Goal: Information Seeking & Learning: Learn about a topic

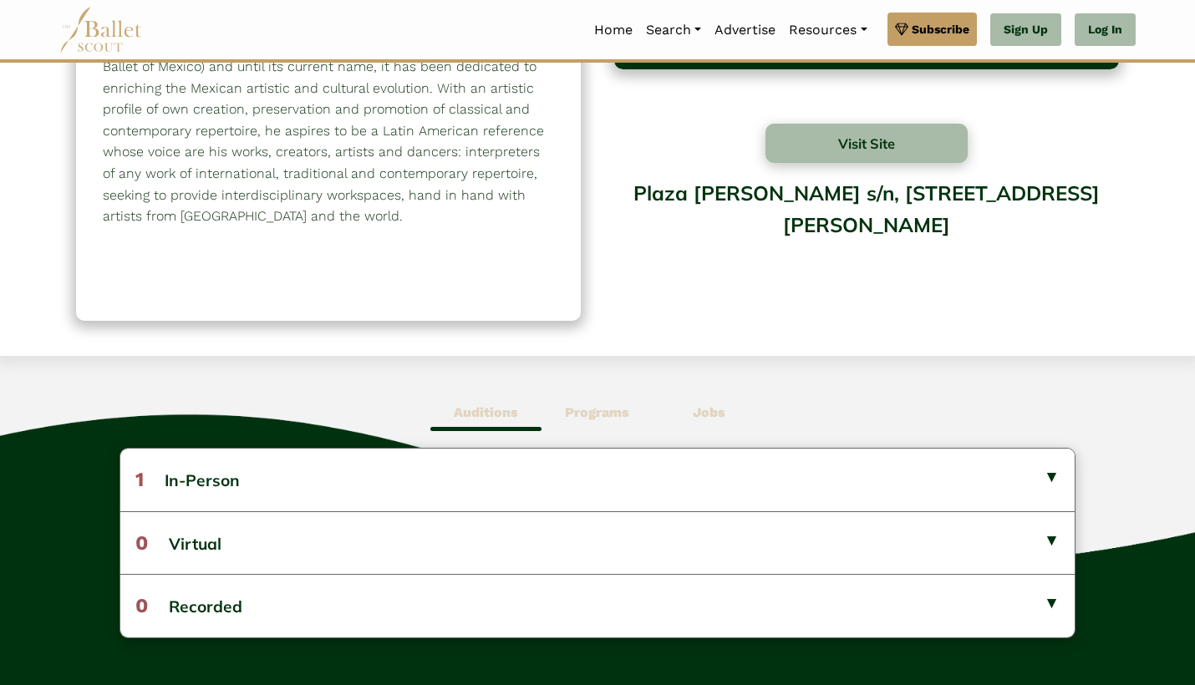
scroll to position [107, 0]
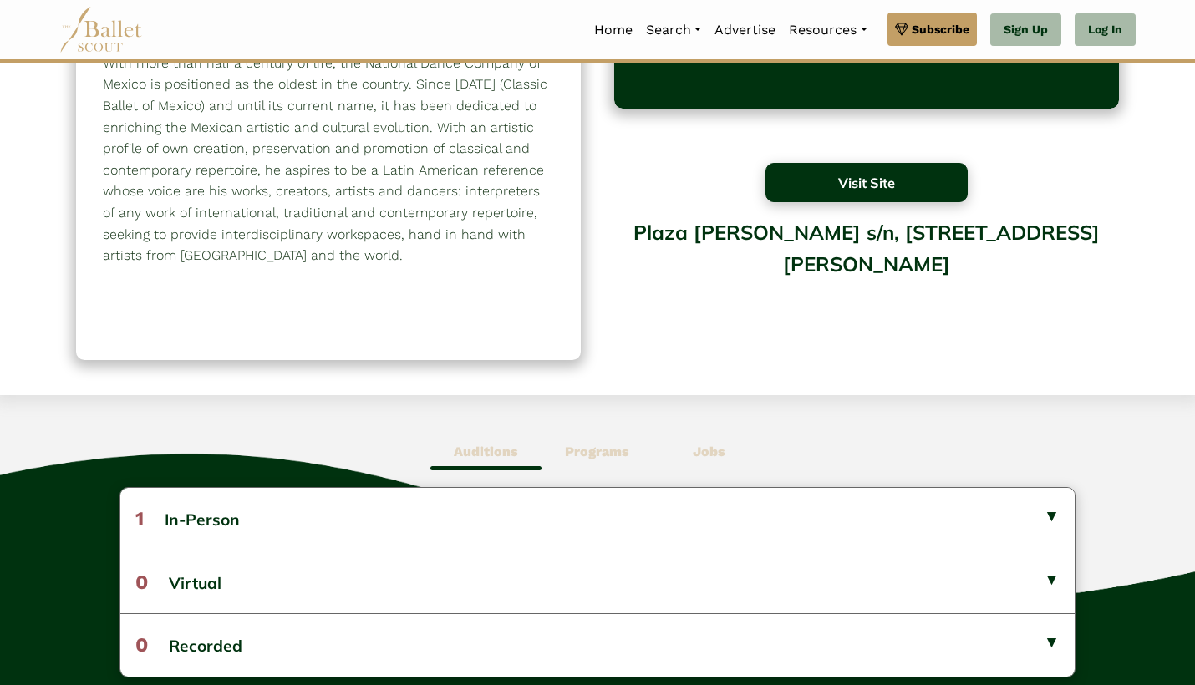
click at [829, 194] on button "Visit Site" at bounding box center [866, 182] width 202 height 39
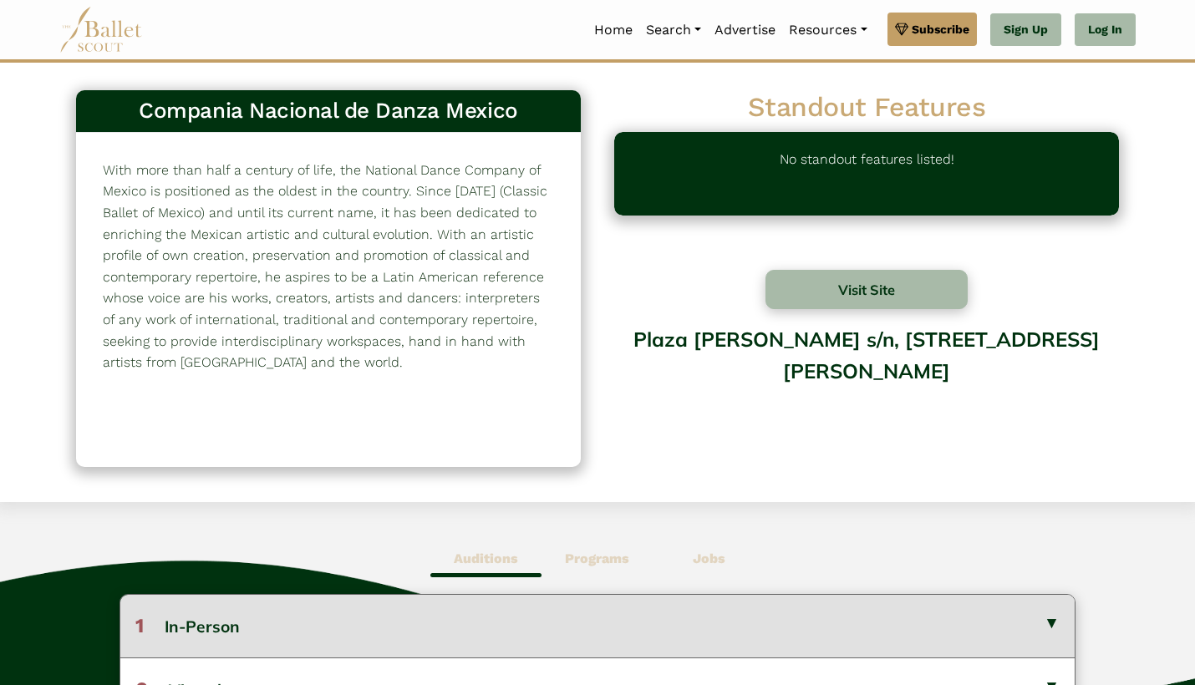
scroll to position [0, 0]
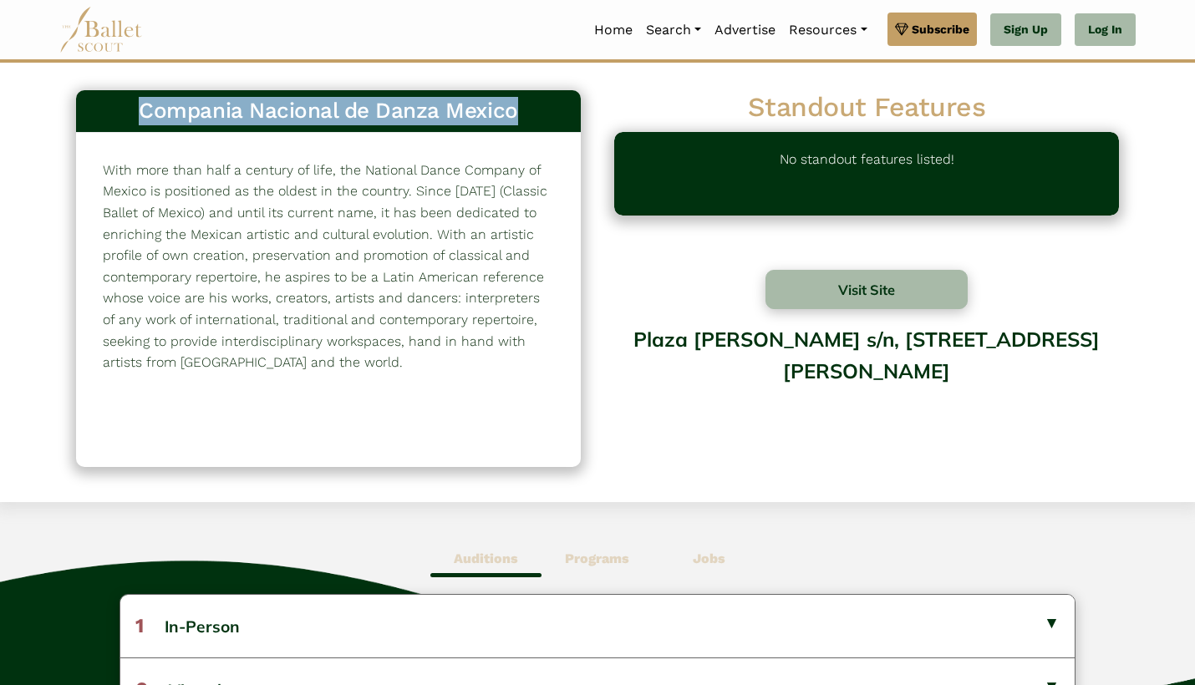
drag, startPoint x: 135, startPoint y: 109, endPoint x: 521, endPoint y: 104, distance: 386.1
click at [518, 106] on h3 "Compania Nacional de Danza Mexico" at bounding box center [328, 111] width 478 height 28
copy h3 "Compania Nacional de Danza Mexico"
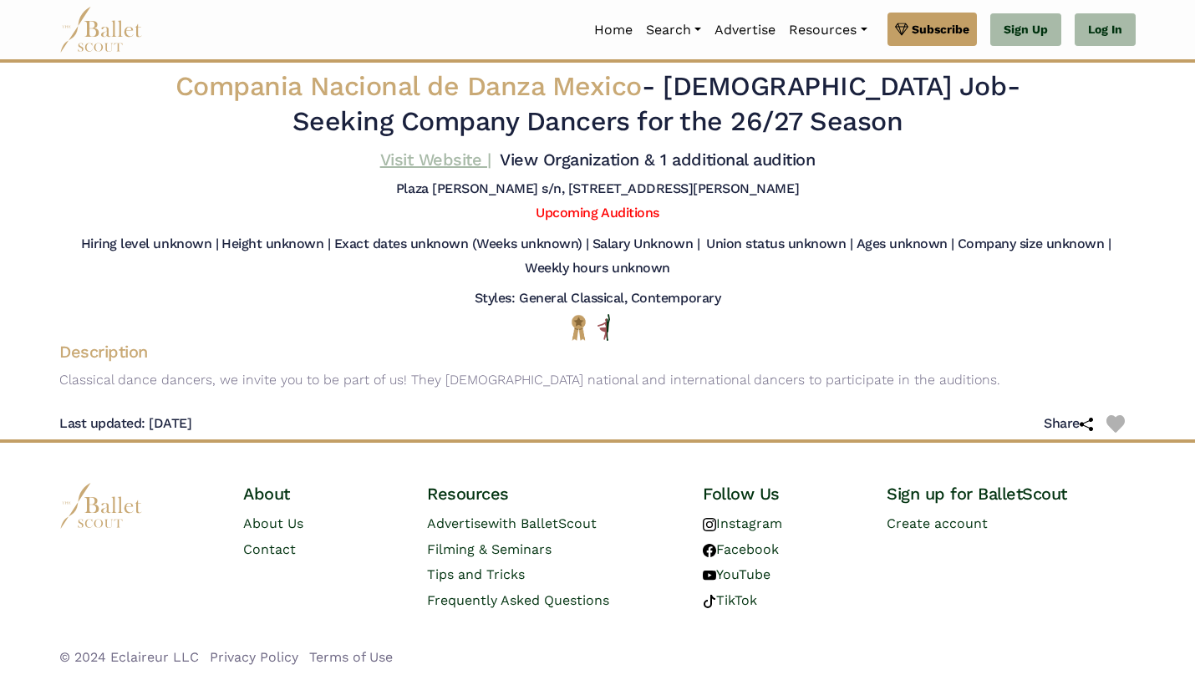
click at [491, 151] on link "Visit Website |" at bounding box center [435, 160] width 111 height 20
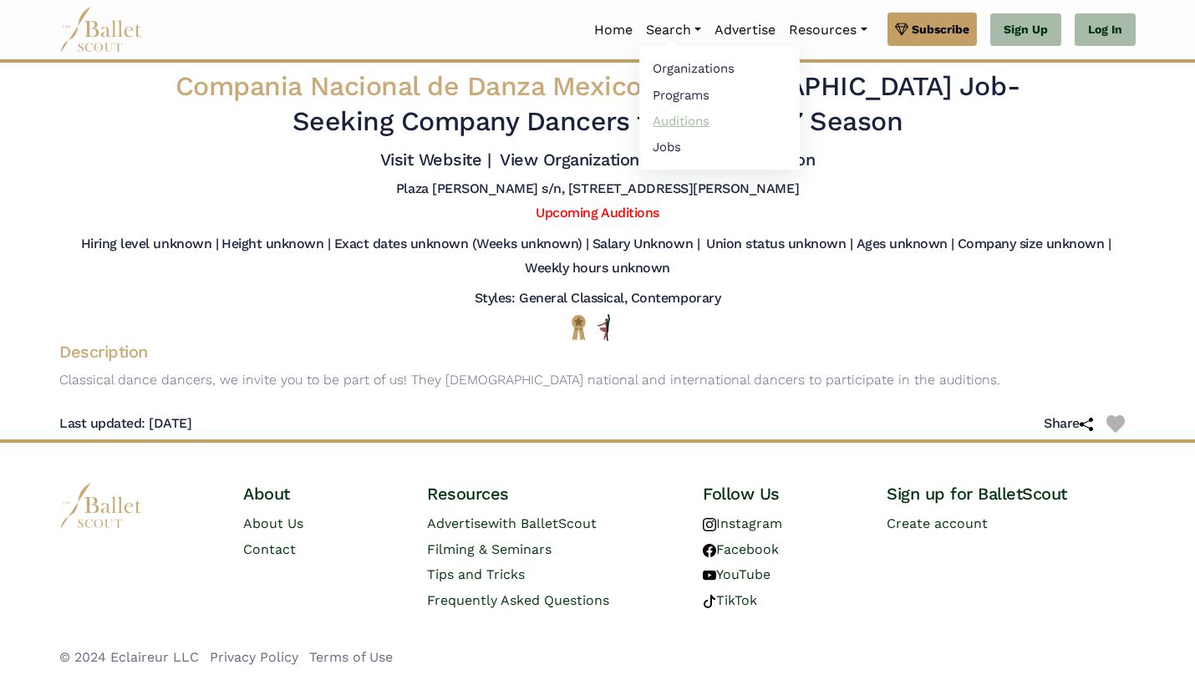
click at [663, 125] on link "Auditions" at bounding box center [719, 121] width 160 height 26
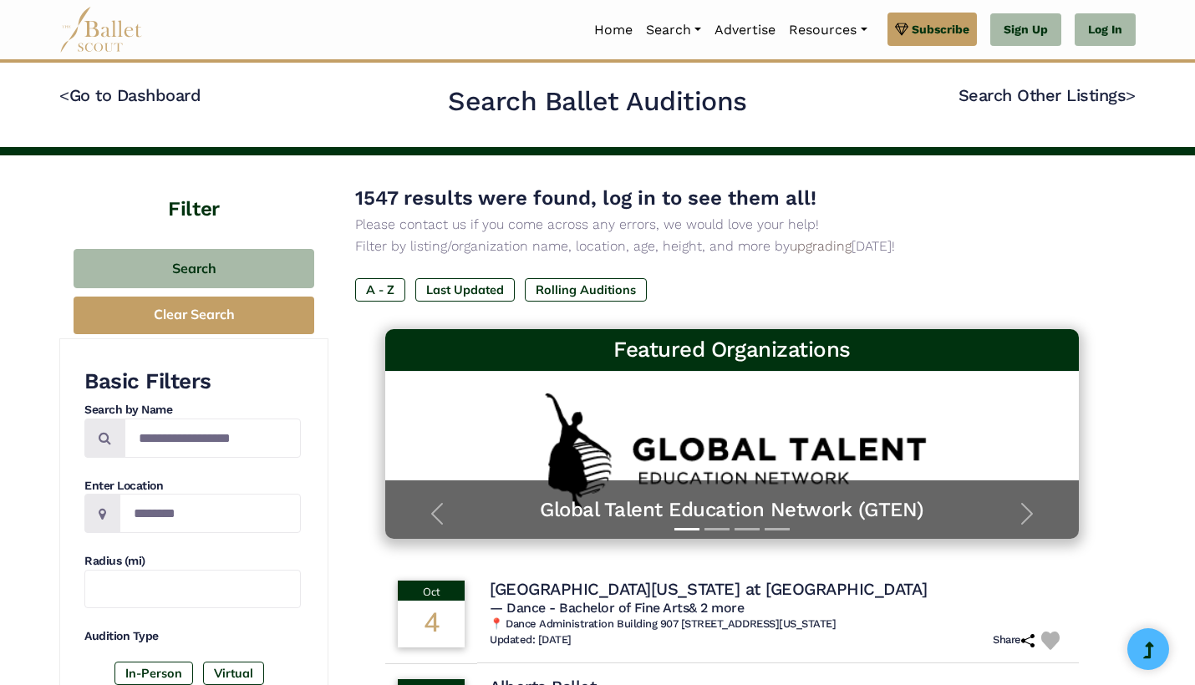
click at [496, 2] on nav "Home Search Organizations Programs Auditions Jobs" at bounding box center [597, 29] width 1076 height 59
